Goal: Information Seeking & Learning: Learn about a topic

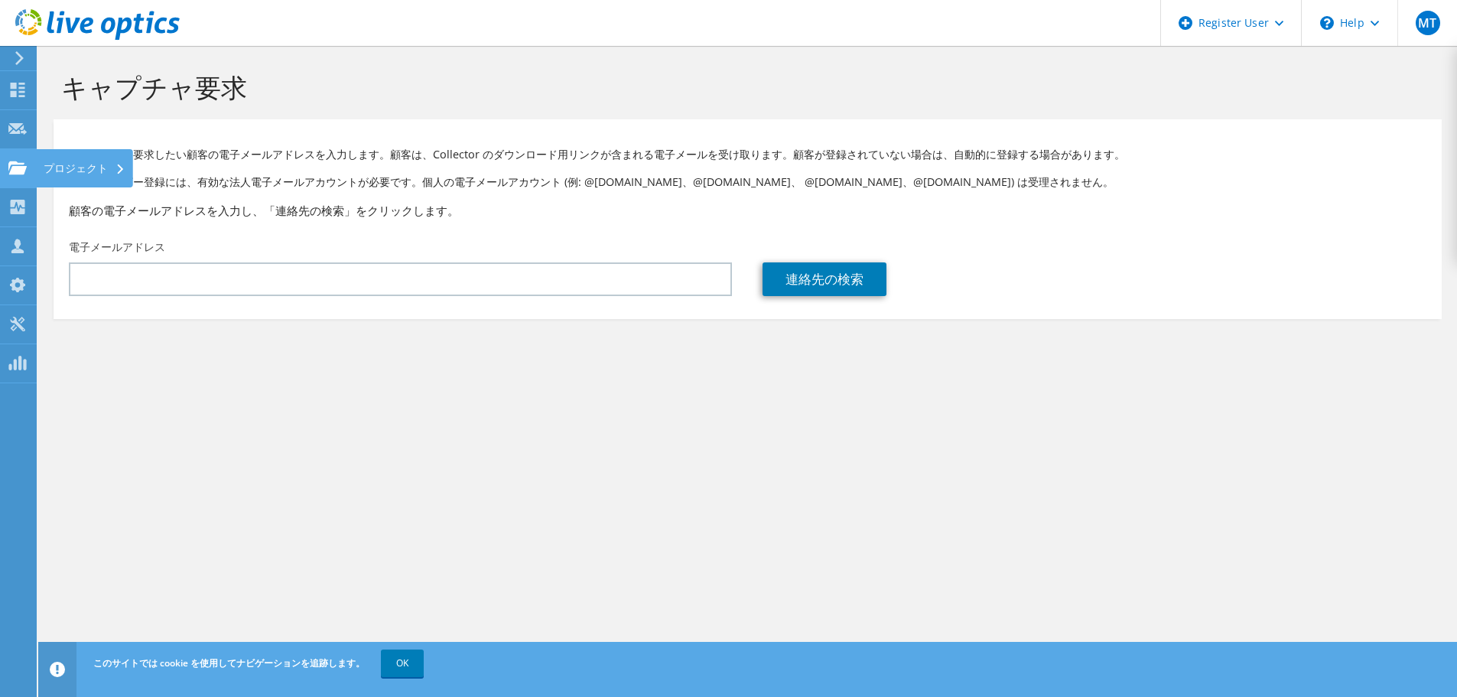
click at [16, 171] on use at bounding box center [17, 167] width 18 height 13
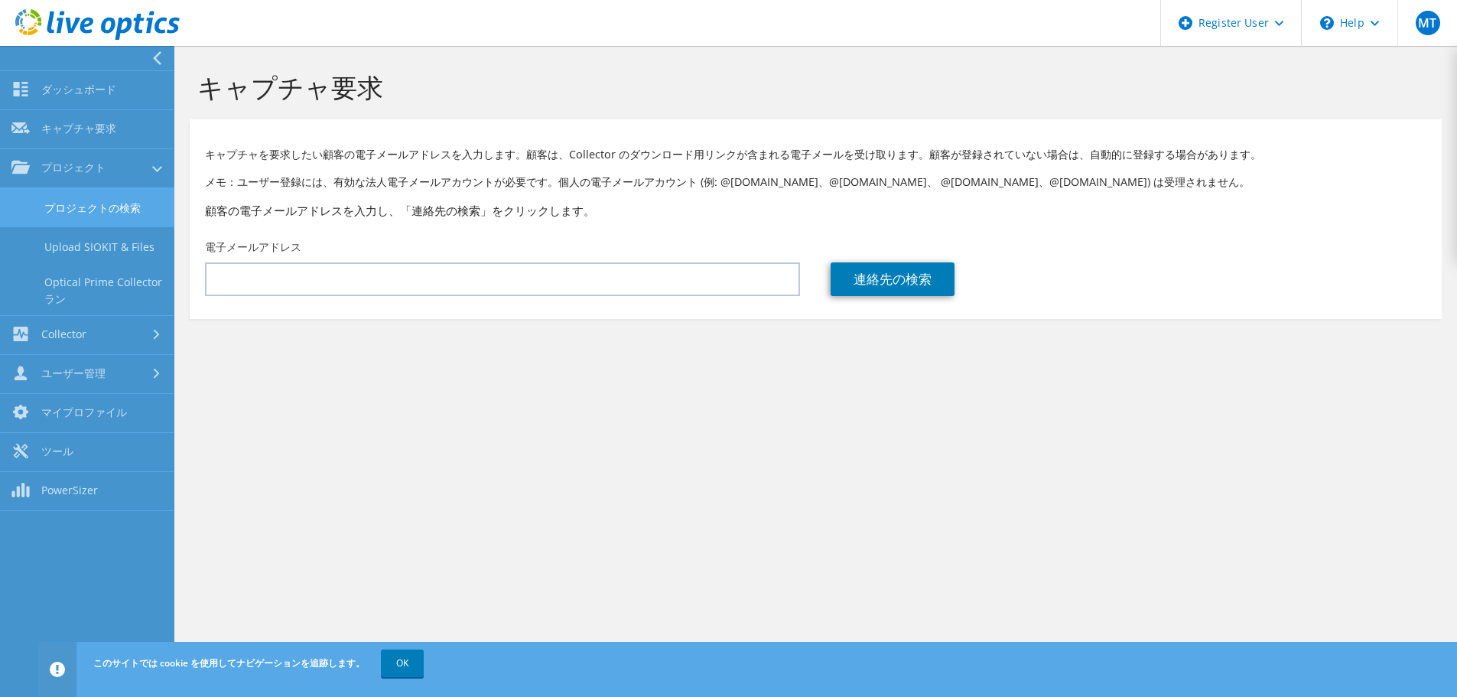
click at [54, 209] on link "プロジェクトの検索" at bounding box center [87, 207] width 174 height 39
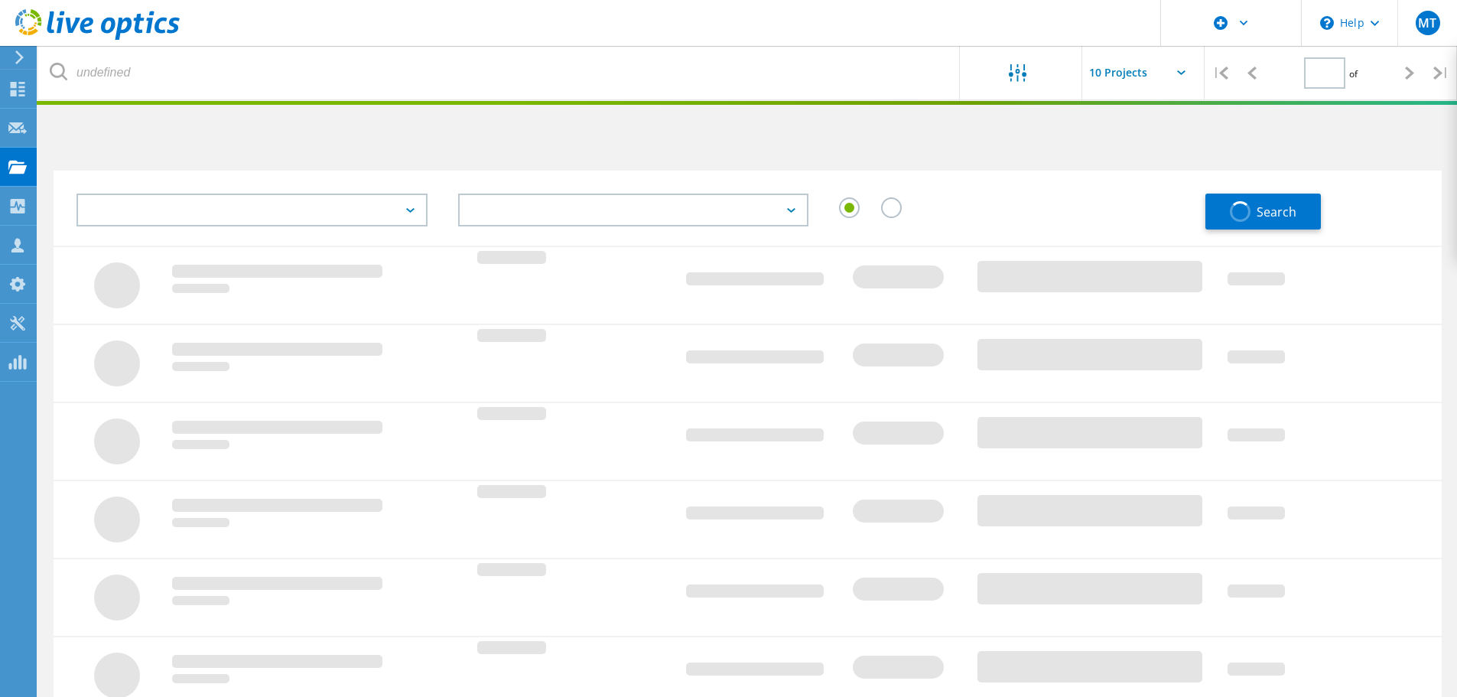
type input "1"
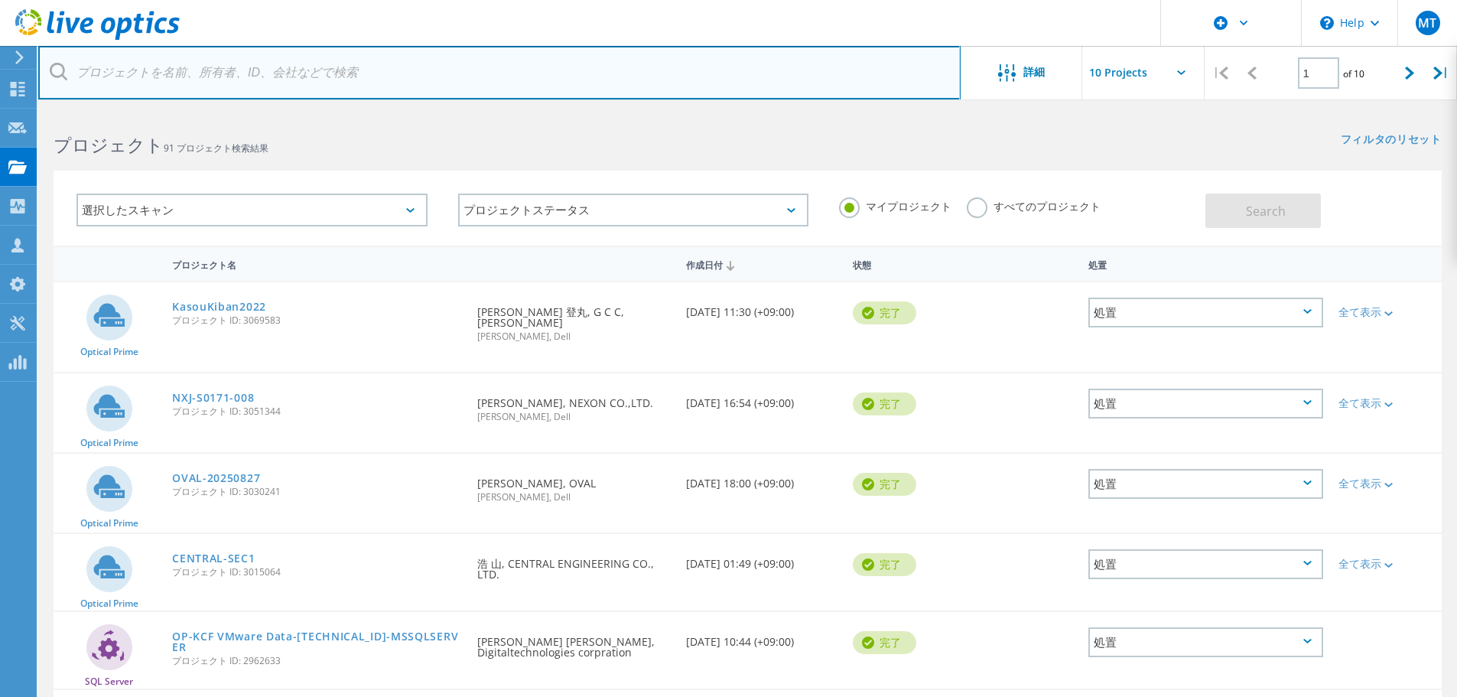
click at [316, 81] on input "text" at bounding box center [499, 73] width 922 height 54
paste input "[DOMAIN_NAME]"
type input "[DOMAIN_NAME]"
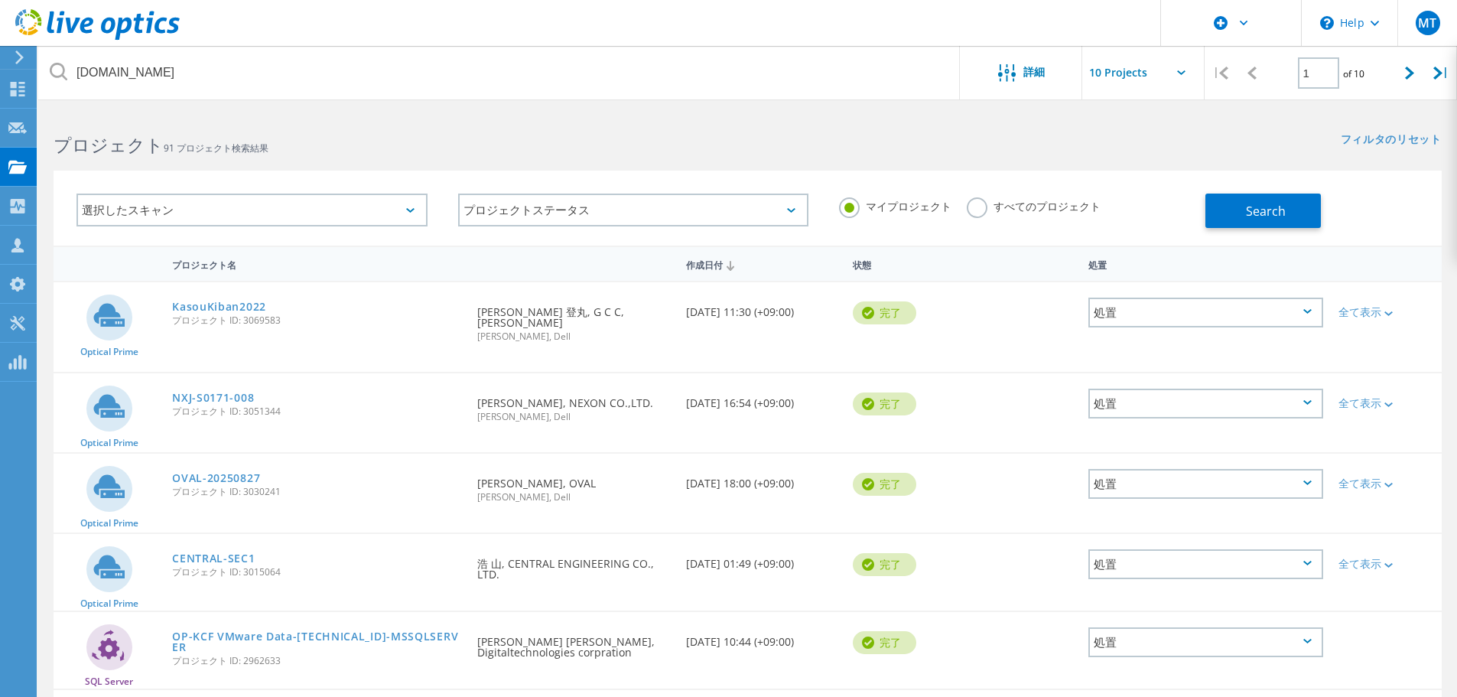
click at [994, 208] on label "すべてのプロジェクト" at bounding box center [1034, 204] width 134 height 15
click at [0, 0] on input "すべてのプロジェクト" at bounding box center [0, 0] width 0 height 0
click at [1285, 204] on button "Search" at bounding box center [1262, 210] width 115 height 34
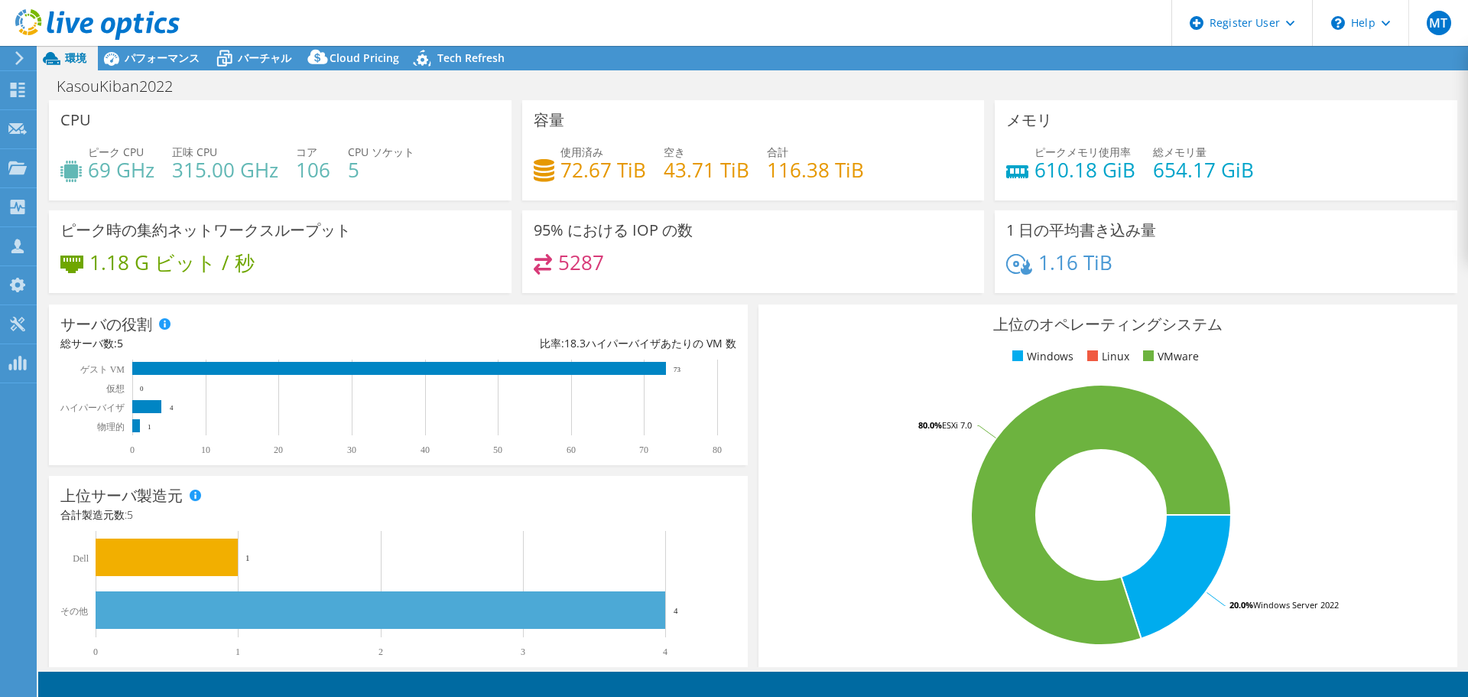
select select "USD"
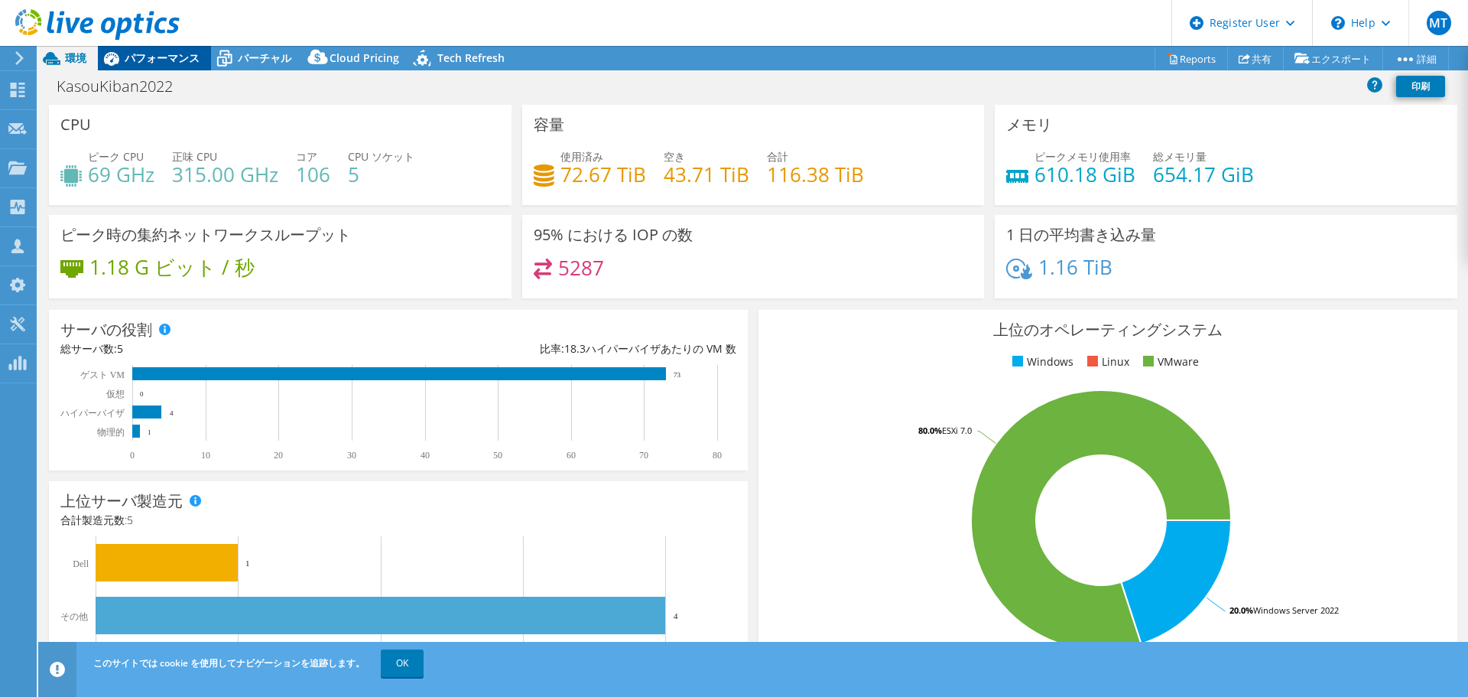
click at [158, 54] on span "パフォーマンス" at bounding box center [162, 57] width 75 height 15
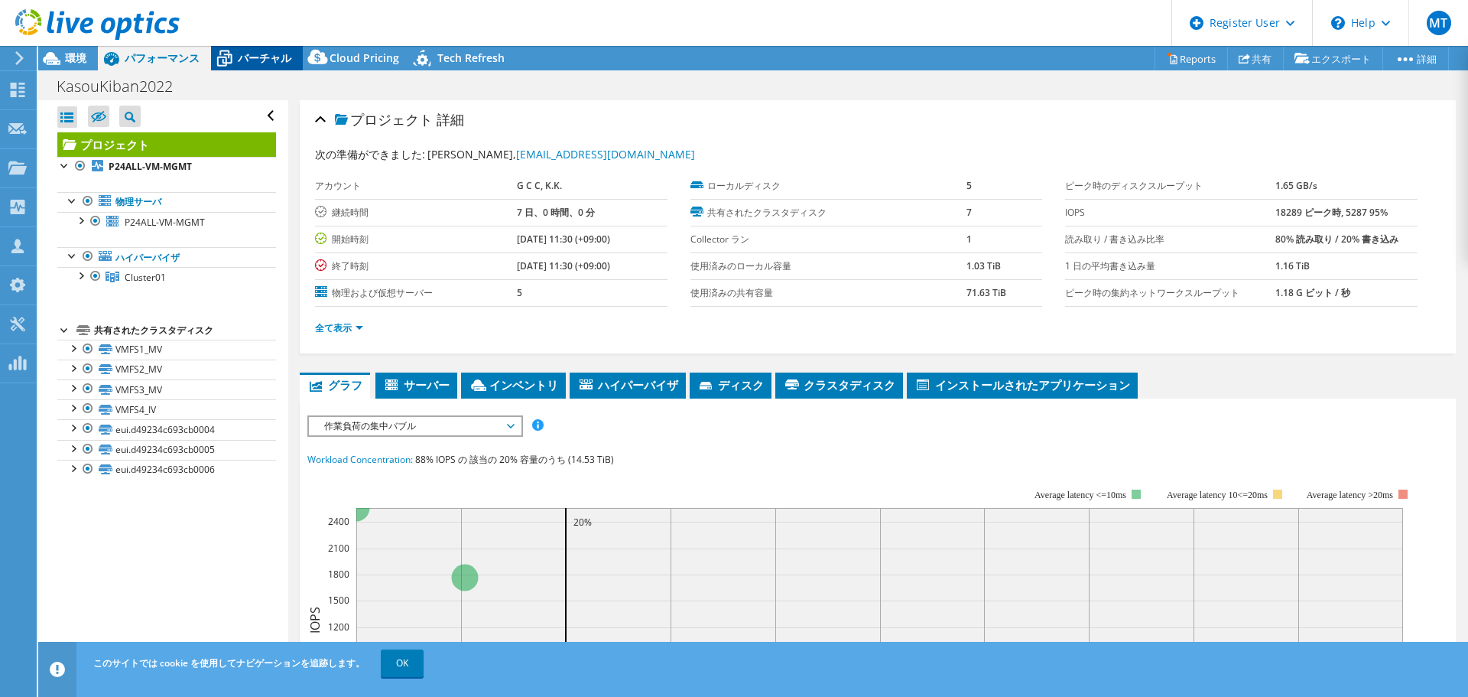
click at [268, 59] on span "バーチャル" at bounding box center [265, 57] width 54 height 15
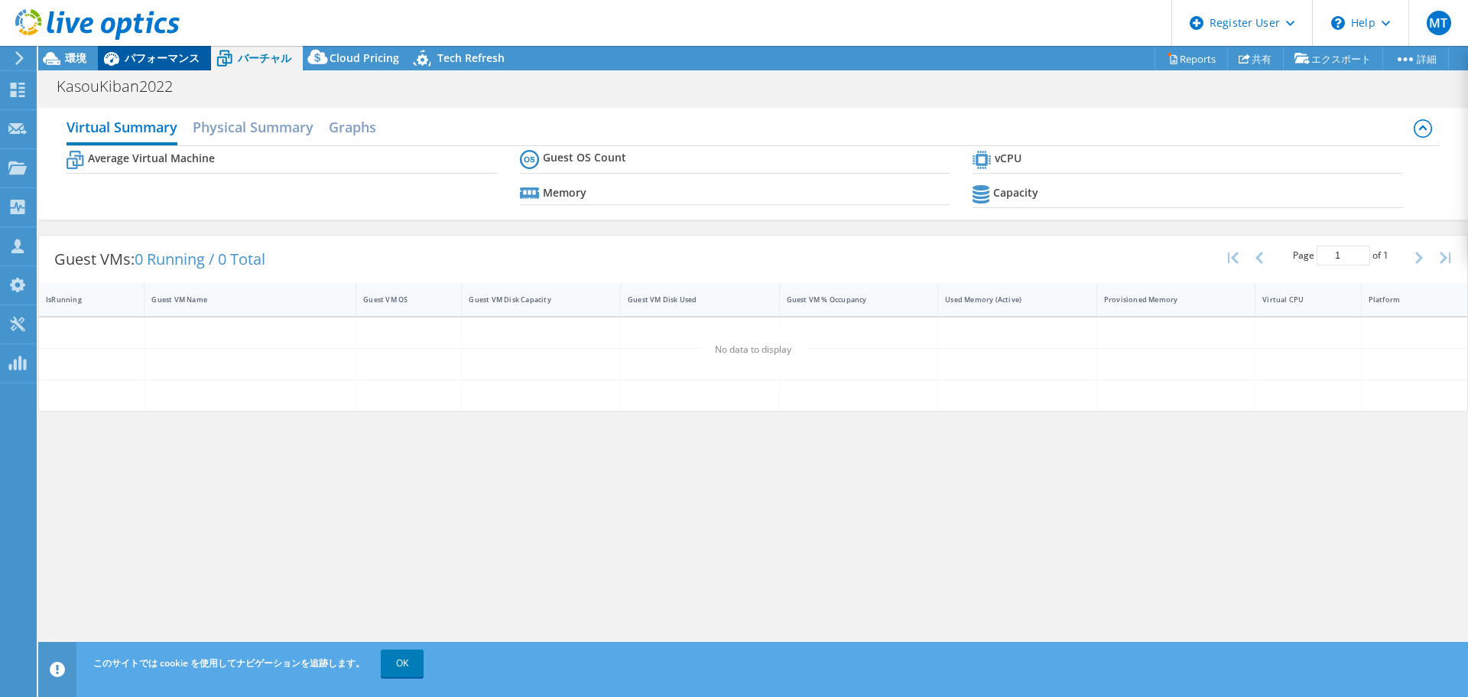
click at [153, 66] on div "パフォーマンス" at bounding box center [154, 58] width 113 height 24
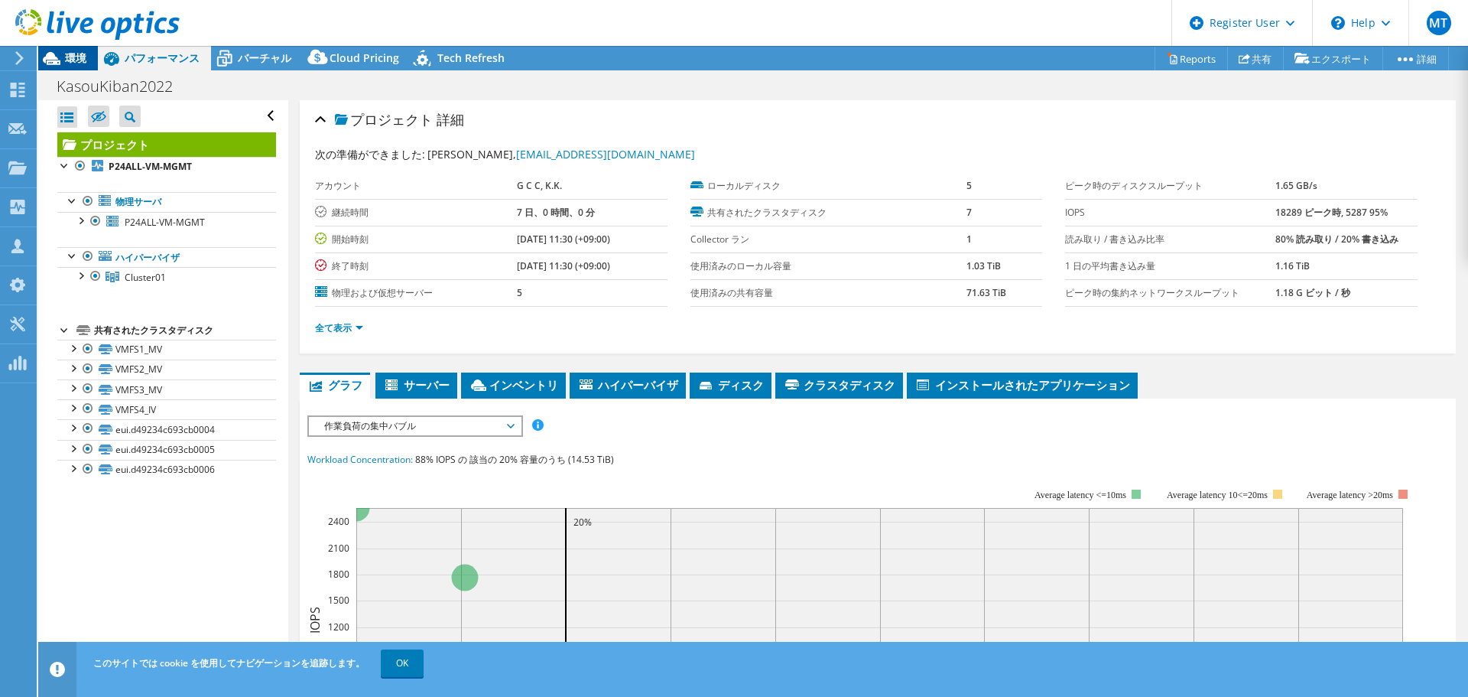
click at [66, 68] on div "環境" at bounding box center [68, 58] width 60 height 24
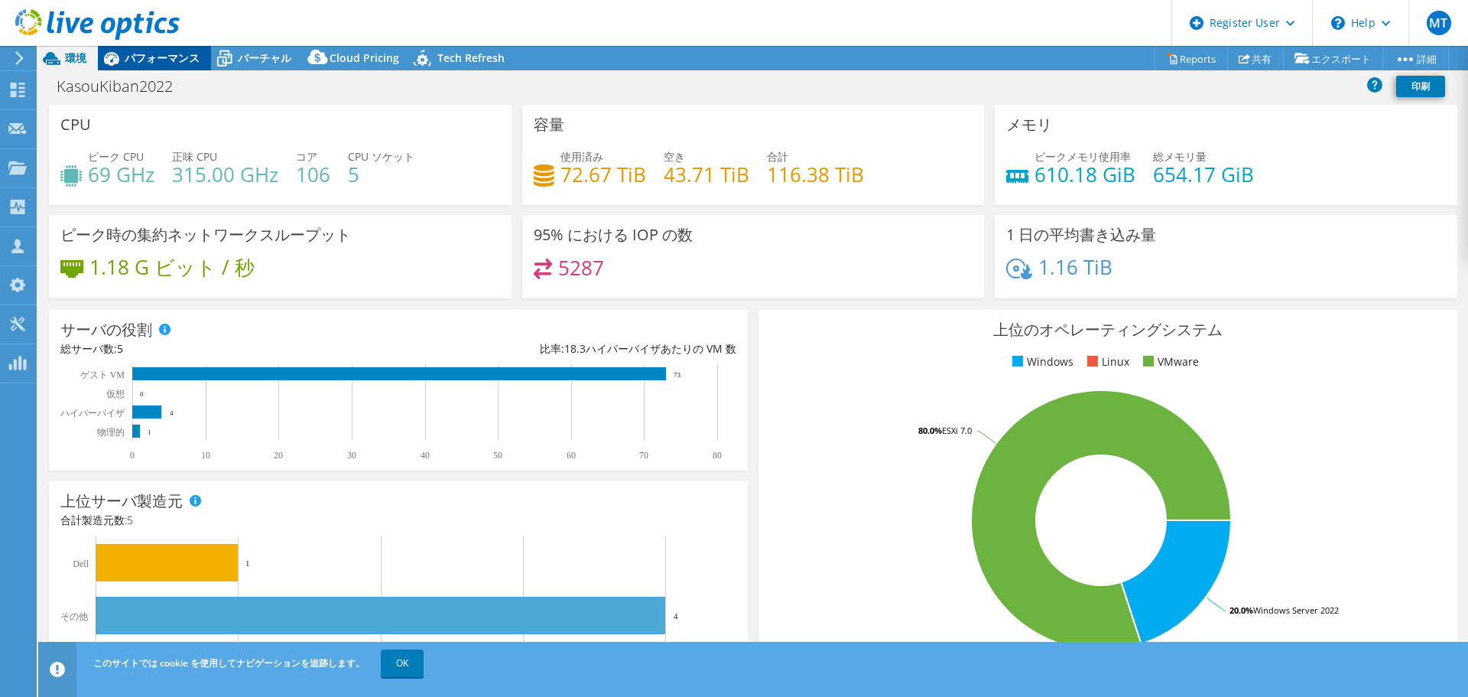
click at [153, 53] on span "パフォーマンス" at bounding box center [162, 57] width 75 height 15
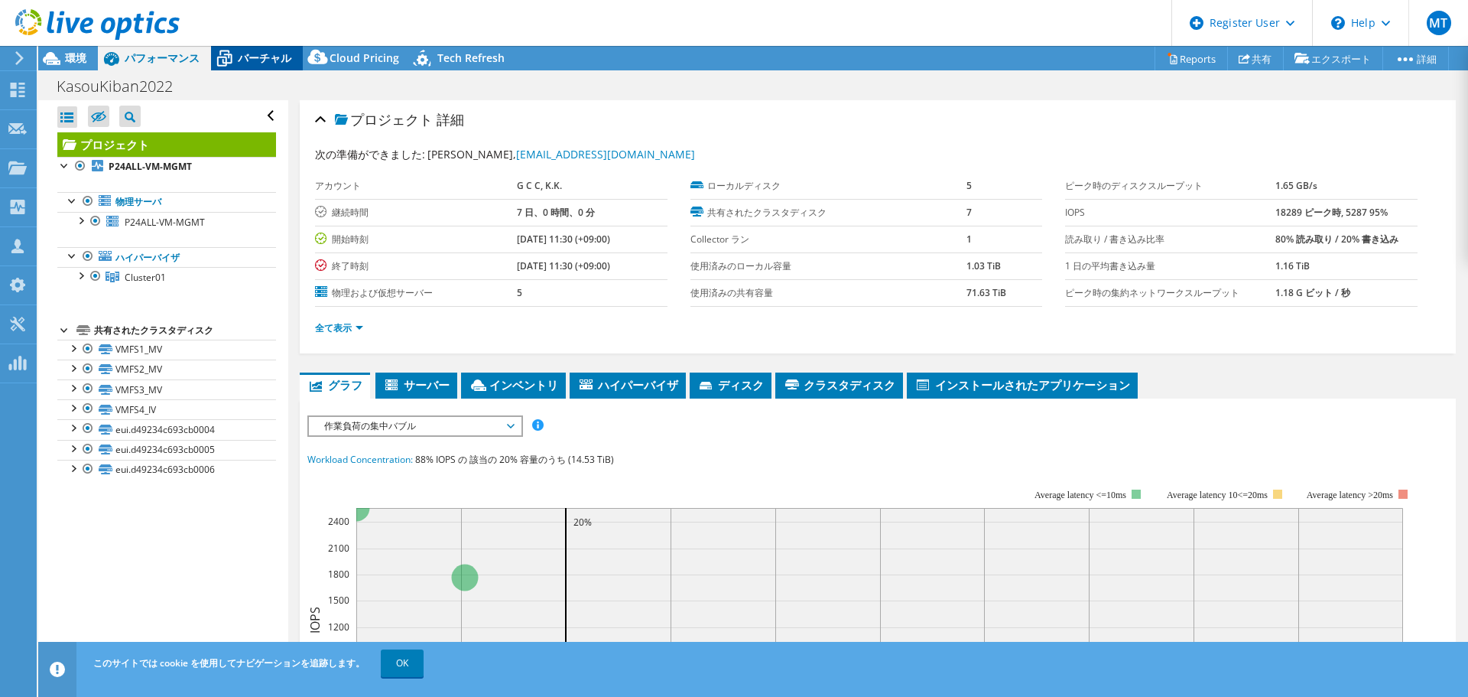
click at [284, 55] on span "バーチャル" at bounding box center [265, 57] width 54 height 15
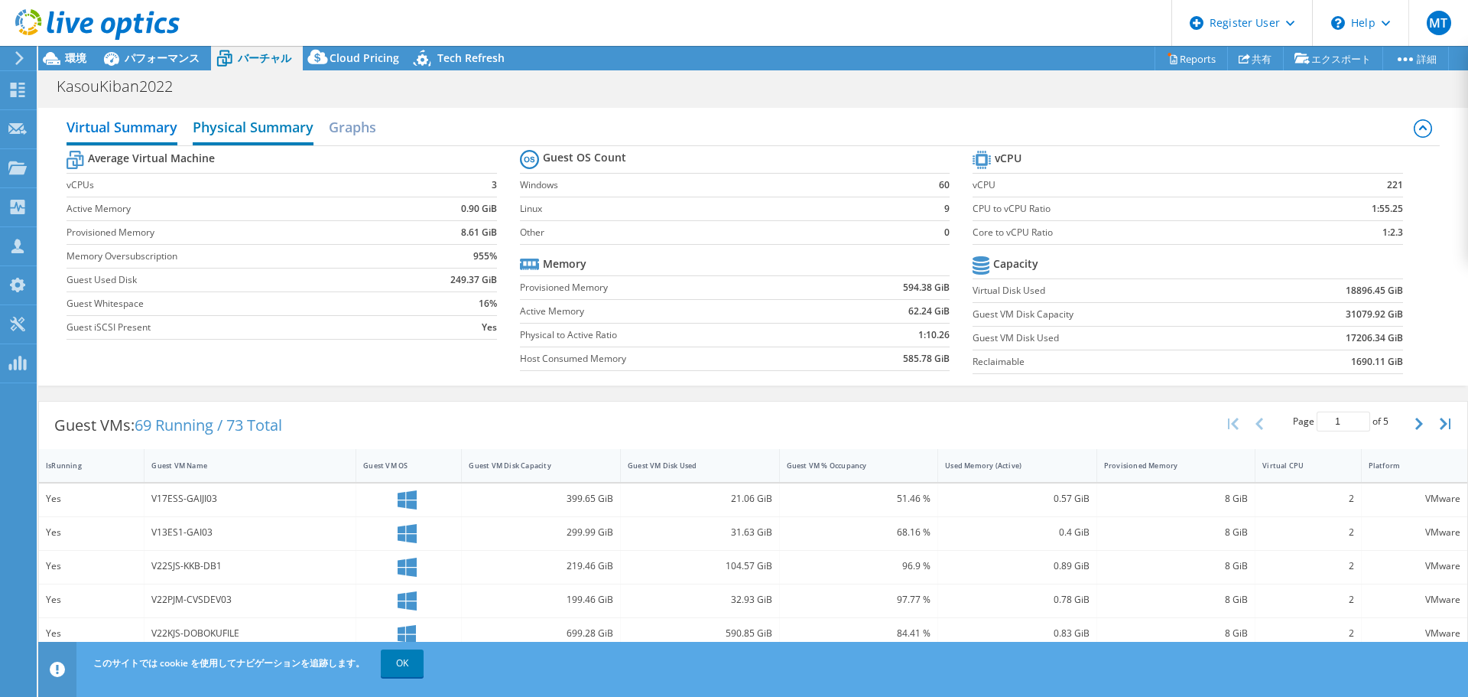
click at [252, 138] on h2 "Physical Summary" at bounding box center [253, 129] width 121 height 34
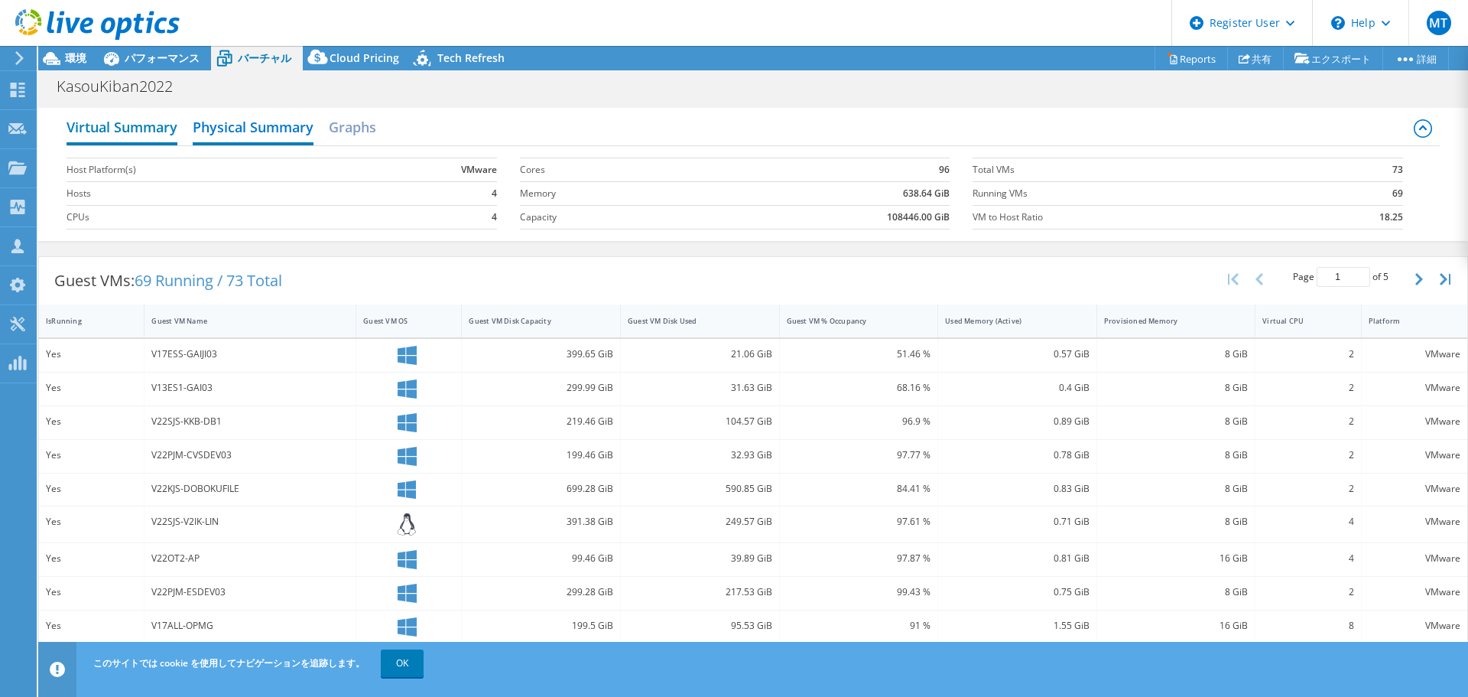
click at [132, 125] on h2 "Virtual Summary" at bounding box center [122, 129] width 111 height 34
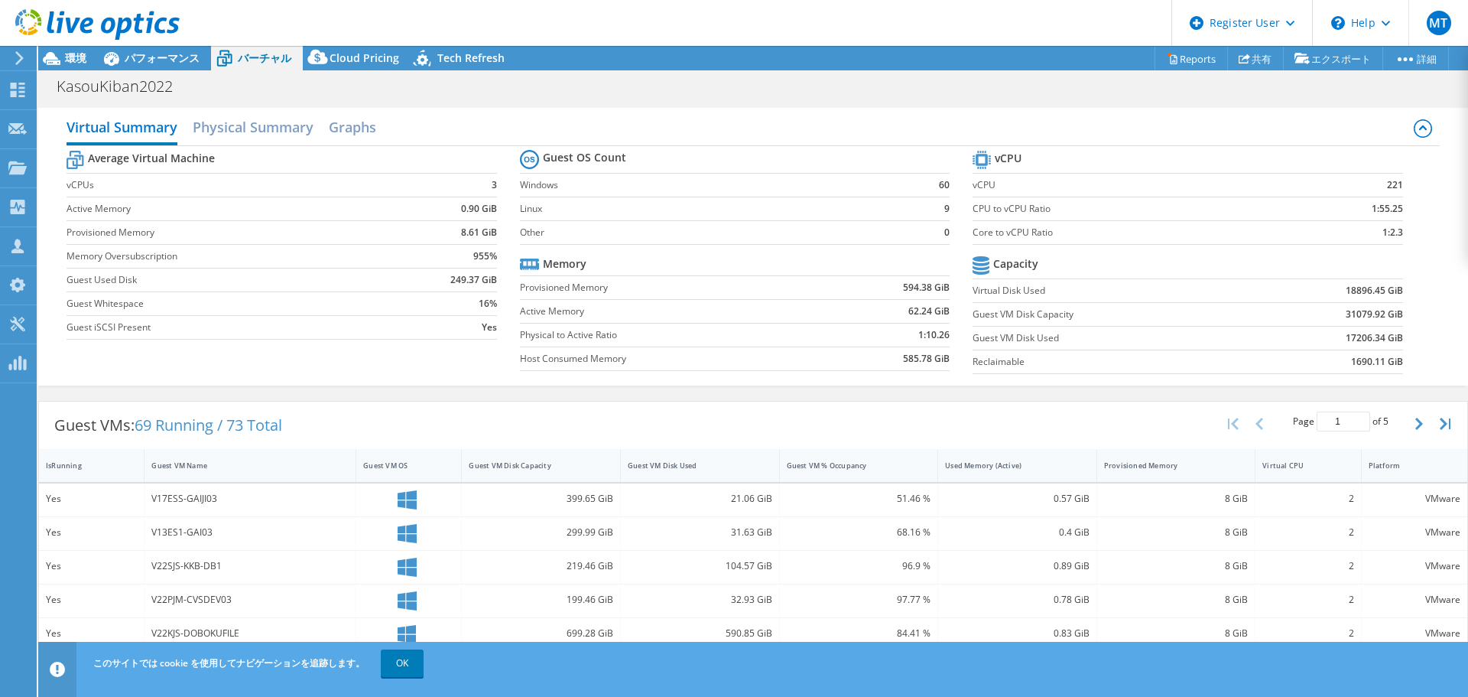
click at [147, 46] on div at bounding box center [90, 25] width 180 height 51
click at [149, 53] on span "パフォーマンス" at bounding box center [162, 57] width 75 height 15
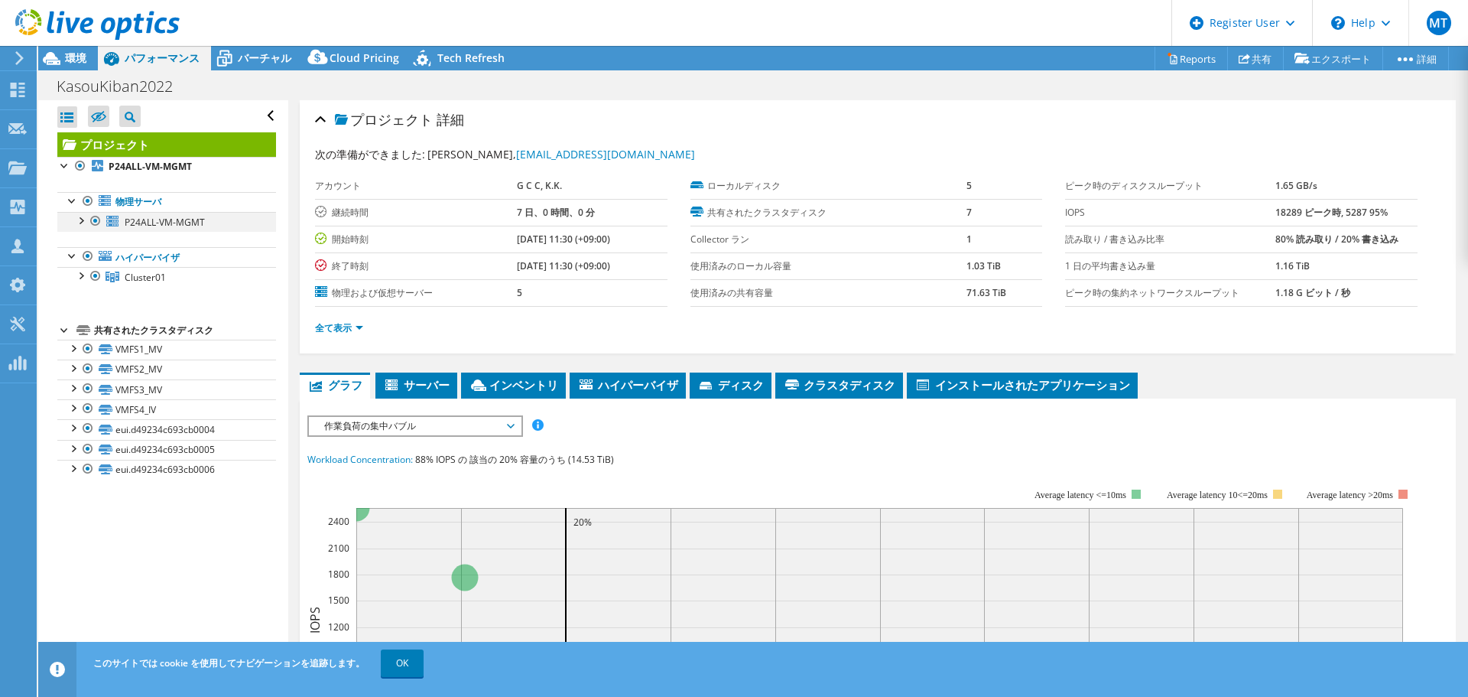
click at [79, 221] on div at bounding box center [80, 219] width 15 height 15
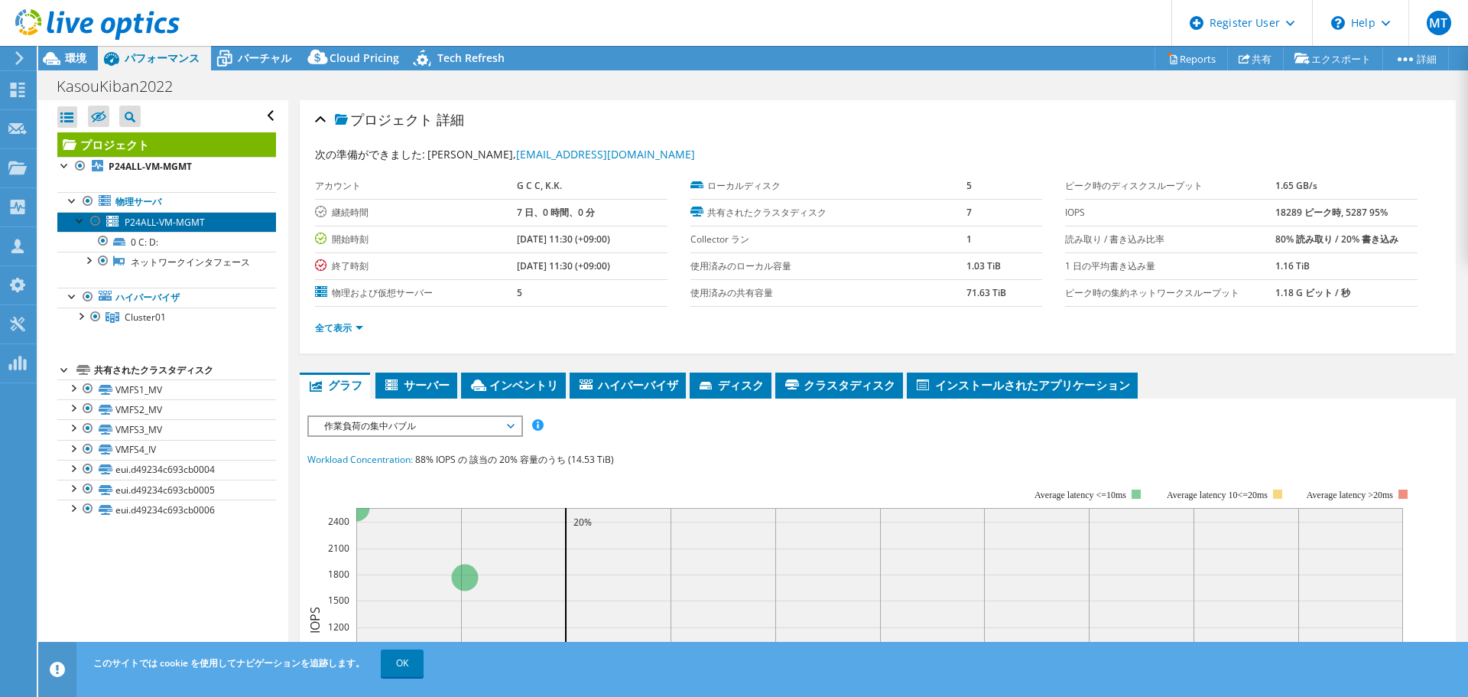
click at [175, 223] on span "P24ALL-VM-MGMT" at bounding box center [165, 222] width 80 height 13
